Goal: Information Seeking & Learning: Understand process/instructions

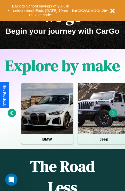
scroll to position [79, 0]
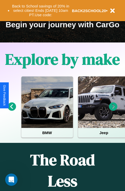
click at [113, 110] on icon at bounding box center [113, 106] width 8 height 8
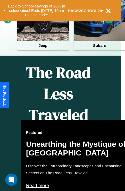
scroll to position [256, 8]
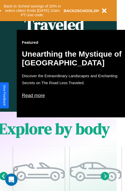
click at [73, 95] on p "Read more" at bounding box center [73, 95] width 103 height 8
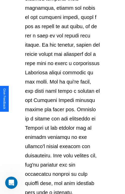
scroll to position [888, 0]
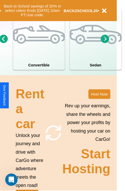
scroll to position [400, 8]
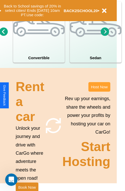
click at [99, 91] on button "Host Now" at bounding box center [99, 87] width 22 height 10
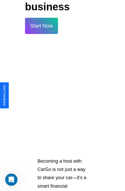
scroll to position [836, 0]
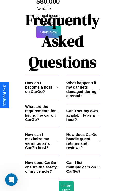
click at [42, 80] on h3 "How do I become a host on CarGo?" at bounding box center [41, 86] width 32 height 13
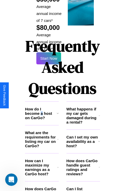
scroll to position [756, 0]
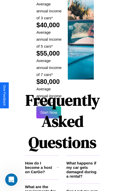
click at [49, 95] on h1 "Frequently Asked Questions" at bounding box center [62, 121] width 75 height 68
